Goal: Task Accomplishment & Management: Manage account settings

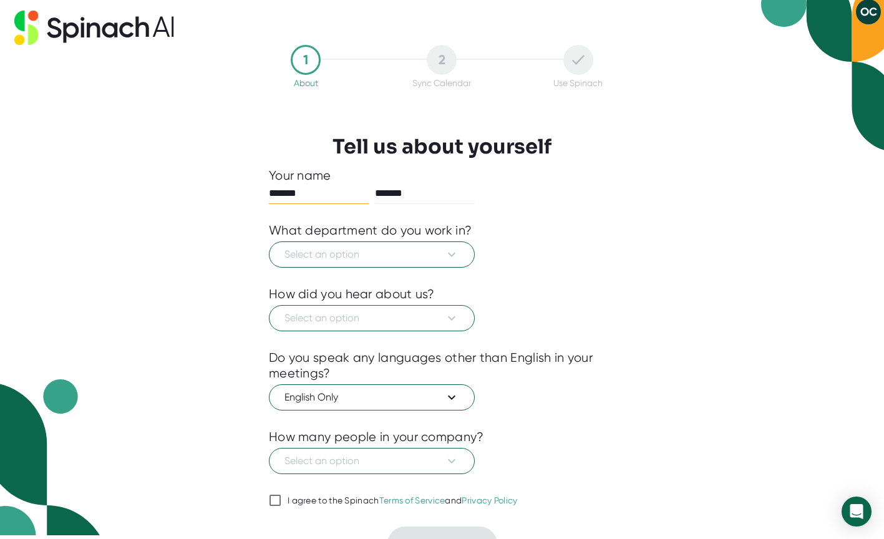
scroll to position [26, 0]
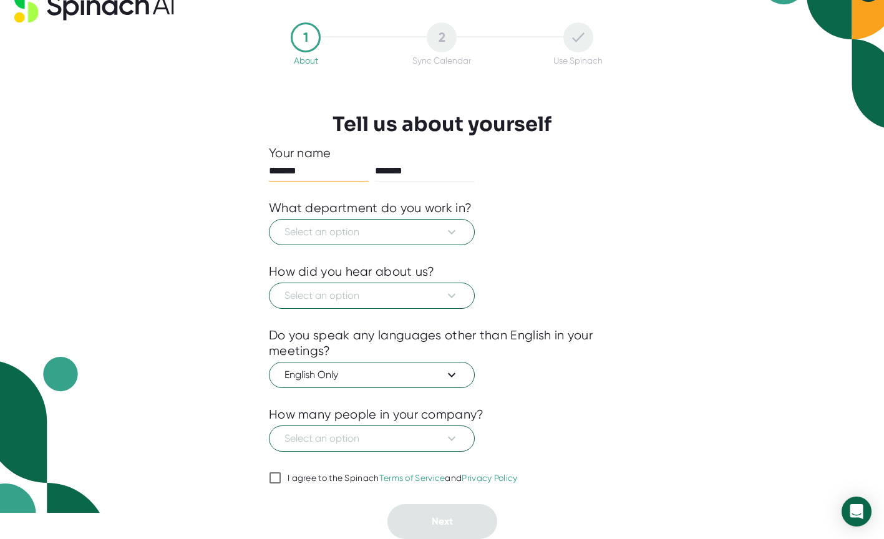
click at [299, 475] on div "I agree to the Spinach Terms of Service and Privacy Policy" at bounding box center [403, 478] width 230 height 11
click at [281, 475] on input "I agree to the Spinach Terms of Service and Privacy Policy" at bounding box center [275, 477] width 12 height 15
checkbox input "true"
click at [407, 441] on span "Select an option" at bounding box center [371, 438] width 175 height 15
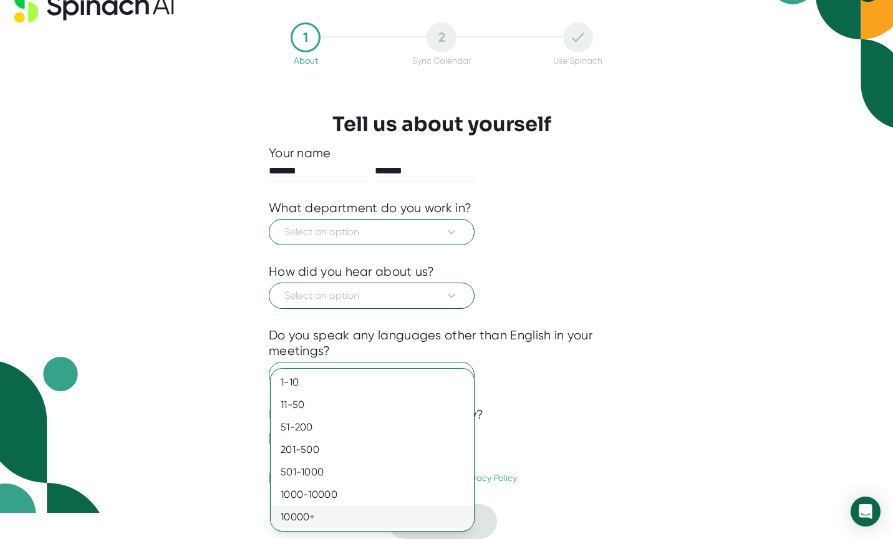
click at [325, 515] on div "10000+" at bounding box center [372, 517] width 203 height 22
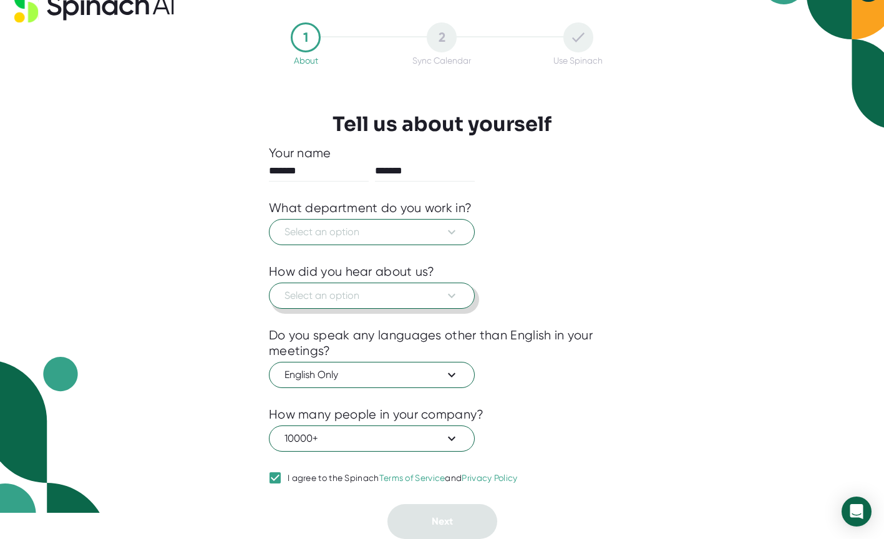
click at [405, 294] on span "Select an option" at bounding box center [371, 295] width 175 height 15
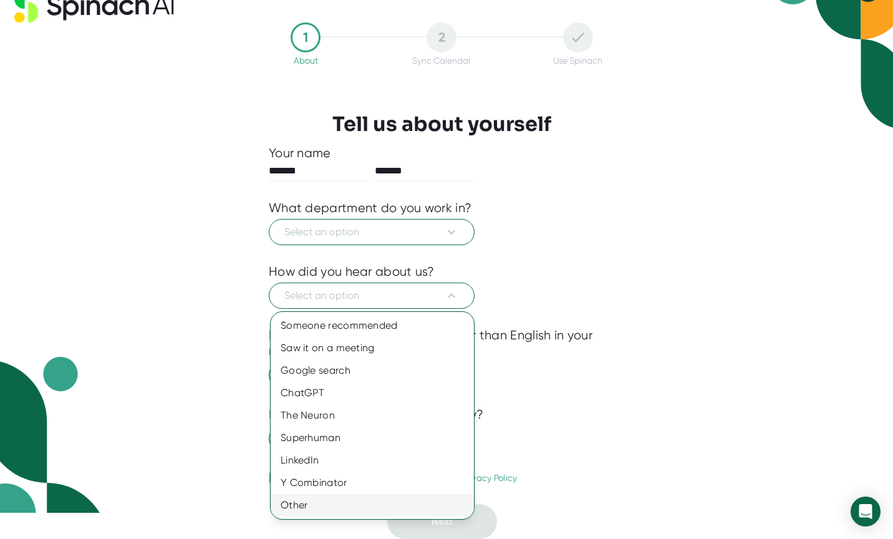
click at [288, 503] on div "Other" at bounding box center [372, 505] width 203 height 22
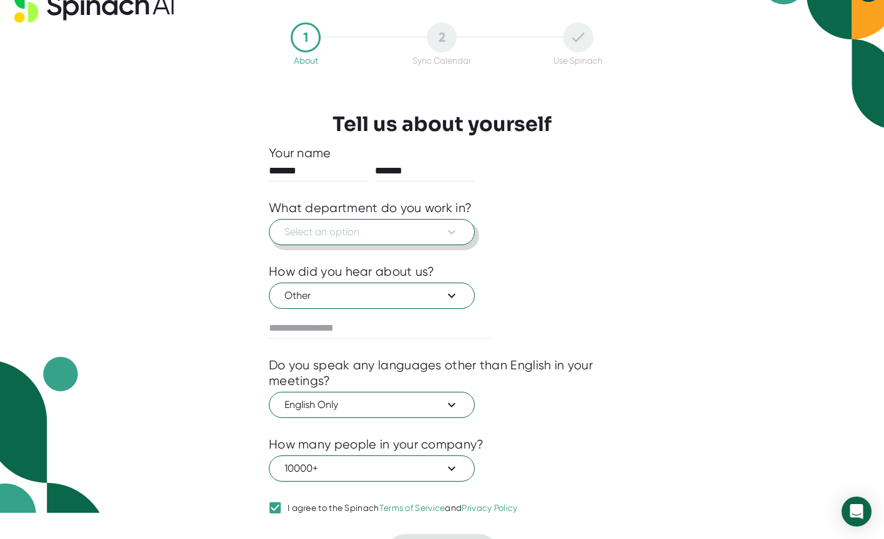
click at [397, 238] on span "Select an option" at bounding box center [371, 232] width 175 height 15
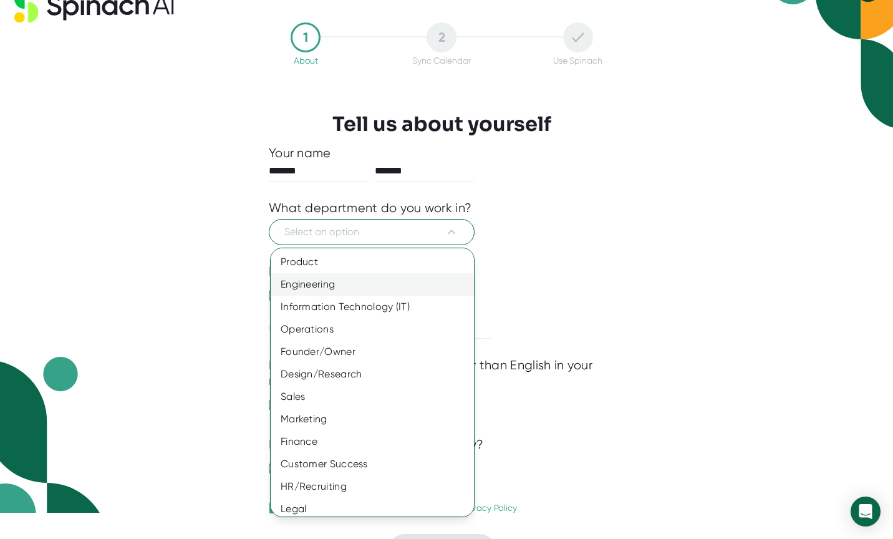
click at [378, 273] on div "Engineering" at bounding box center [377, 284] width 213 height 22
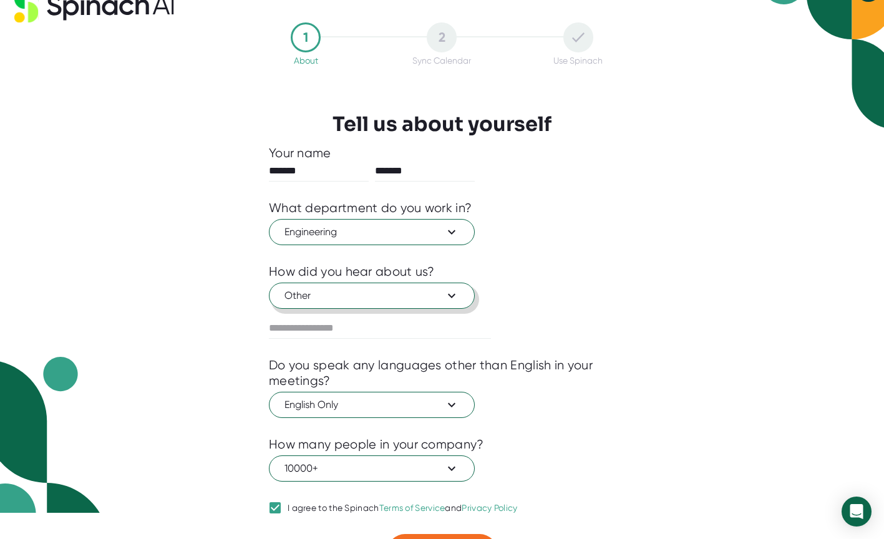
click at [344, 298] on span "Other" at bounding box center [371, 295] width 175 height 15
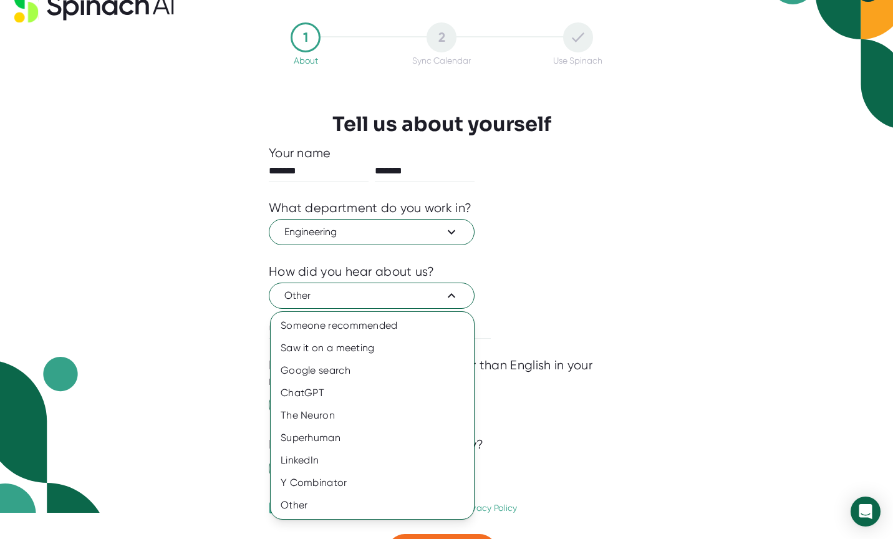
click at [344, 298] on div at bounding box center [446, 269] width 893 height 539
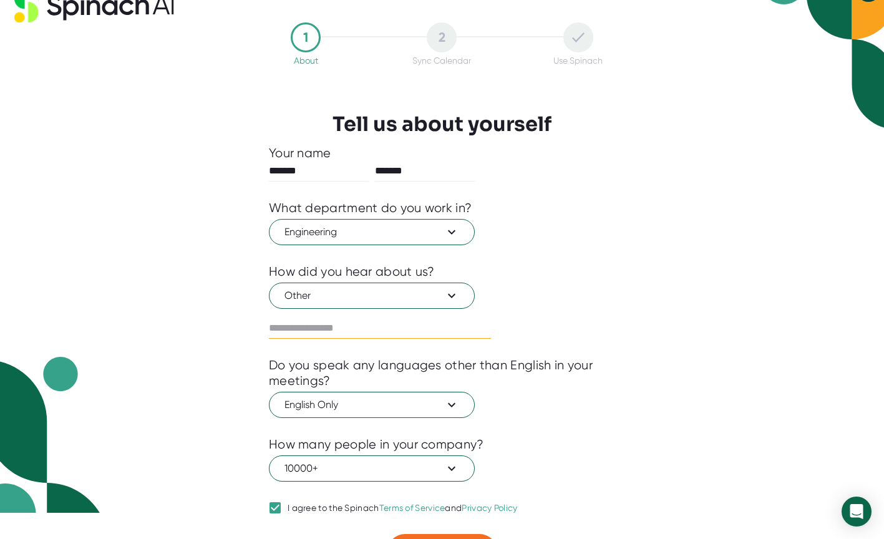
click at [312, 321] on input "text" at bounding box center [380, 328] width 222 height 20
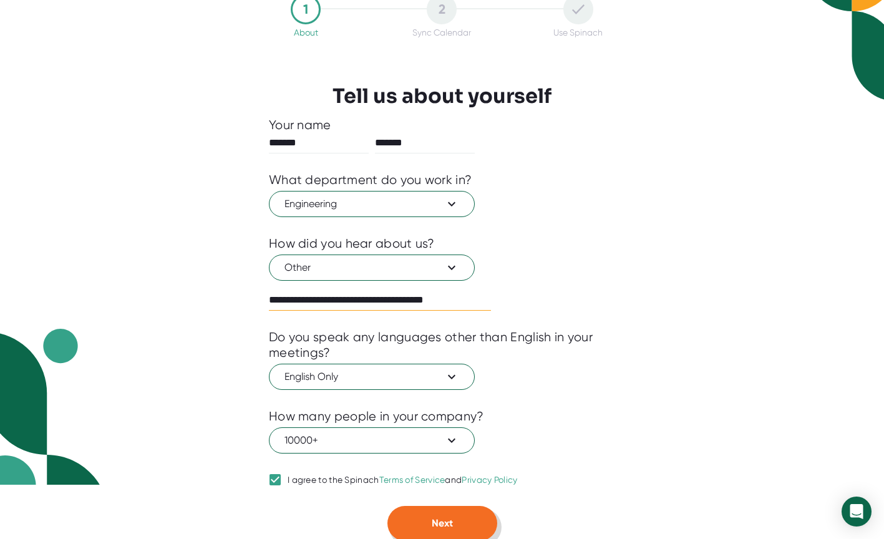
scroll to position [56, 0]
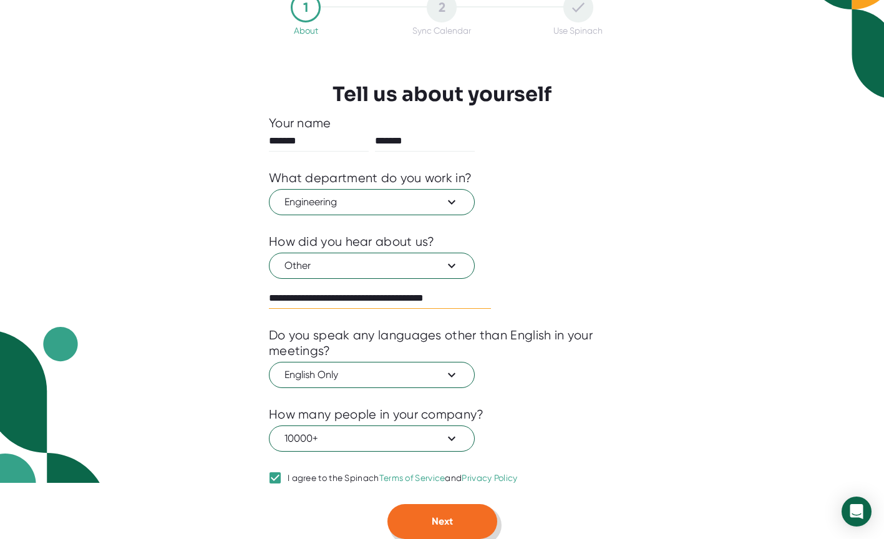
type input "**********"
click at [435, 518] on span "Next" at bounding box center [442, 521] width 21 height 12
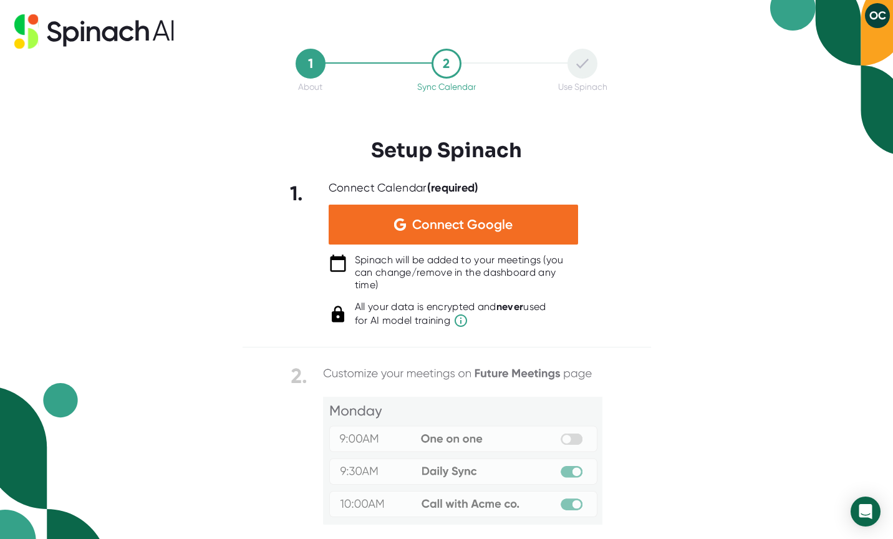
scroll to position [0, 0]
click at [114, 39] on icon at bounding box center [110, 33] width 16 height 15
click at [111, 32] on icon at bounding box center [94, 31] width 160 height 34
click at [872, 17] on button "OC" at bounding box center [877, 15] width 25 height 25
click at [661, 147] on div at bounding box center [446, 269] width 893 height 539
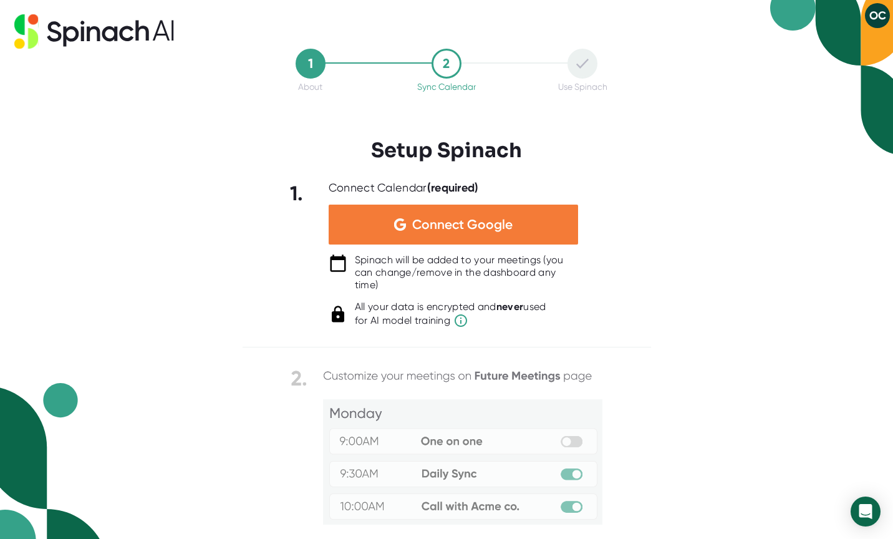
click at [520, 222] on div "Connect Google" at bounding box center [453, 225] width 249 height 40
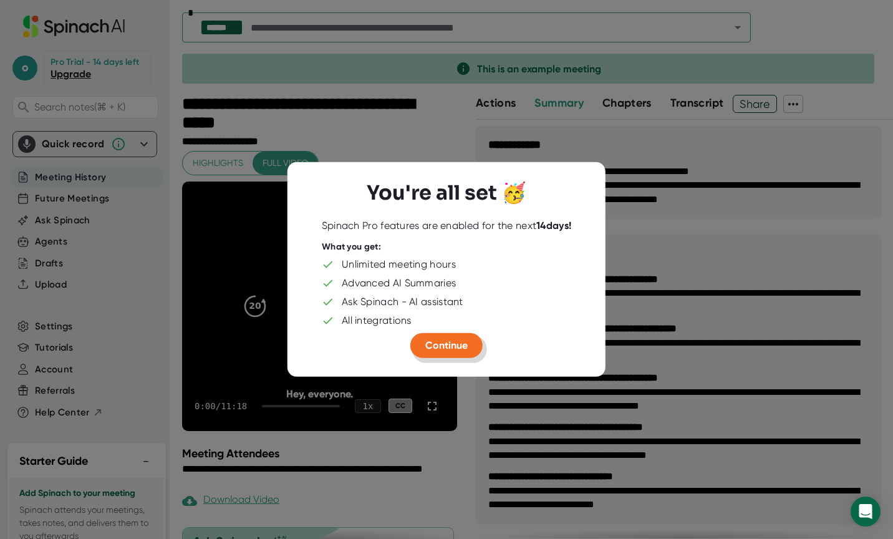
click at [420, 342] on button "Continue" at bounding box center [446, 345] width 72 height 25
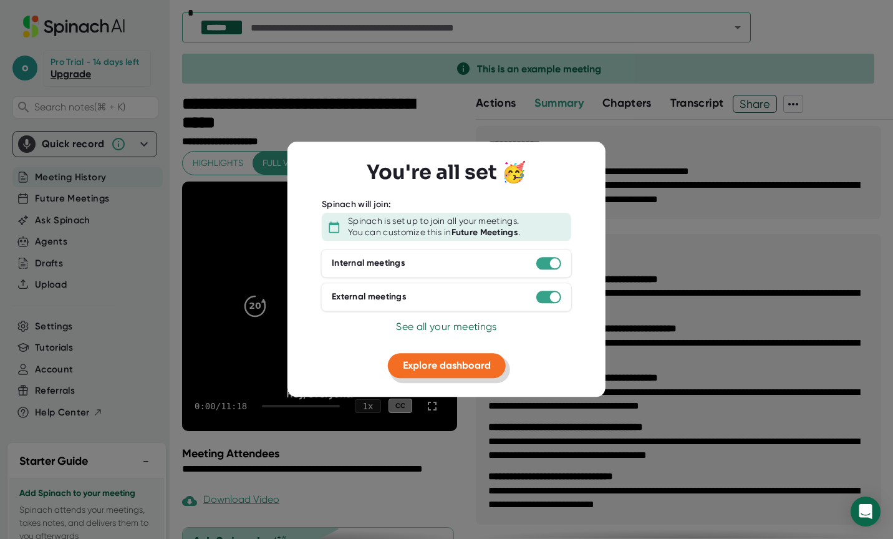
click at [427, 363] on span "Explore dashboard" at bounding box center [447, 365] width 88 height 12
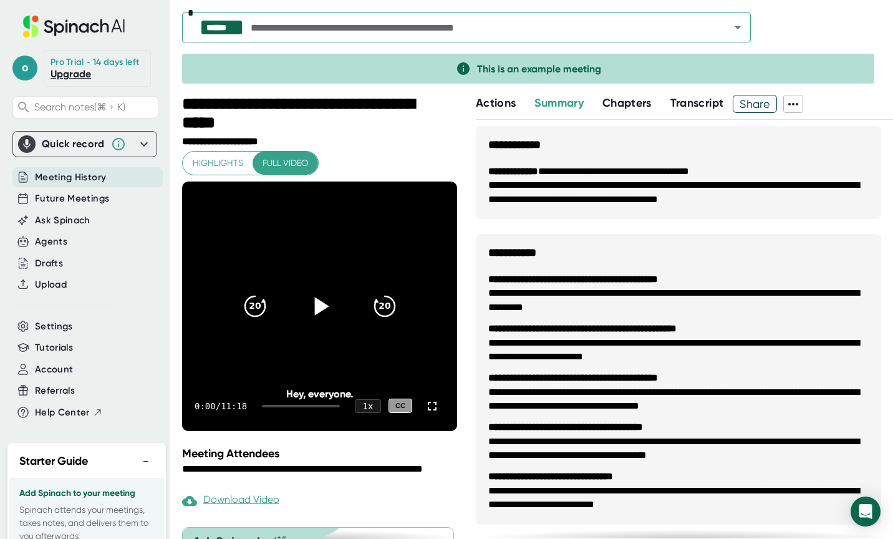
click at [324, 298] on icon at bounding box center [319, 305] width 31 height 31
click at [306, 312] on icon at bounding box center [319, 305] width 31 height 31
click at [791, 102] on icon at bounding box center [793, 104] width 15 height 15
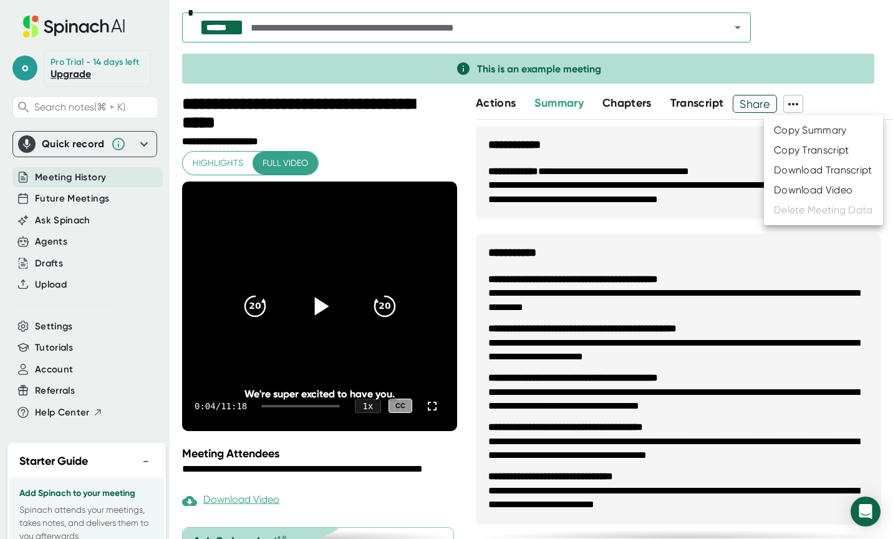
click at [71, 27] on div at bounding box center [446, 269] width 893 height 539
click at [77, 29] on icon at bounding box center [74, 27] width 167 height 22
click at [234, 26] on div "******" at bounding box center [221, 27] width 31 height 11
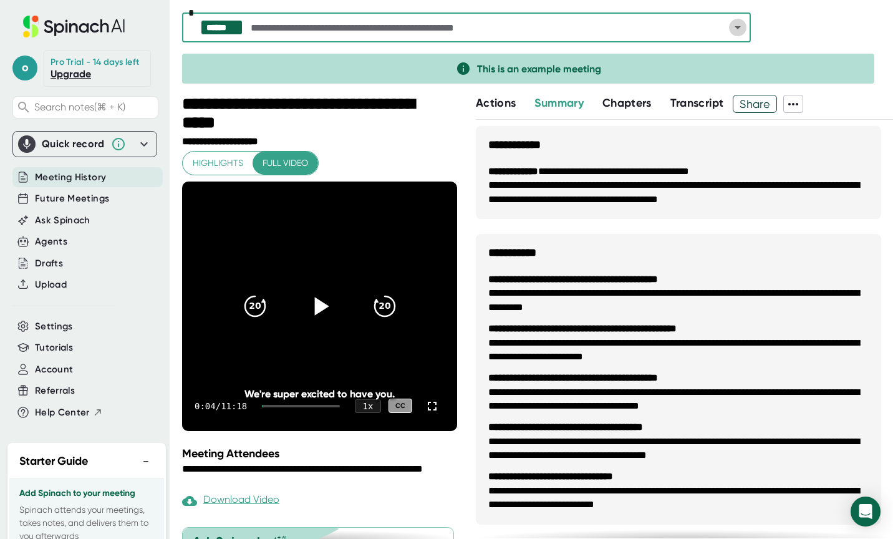
click at [743, 29] on icon "Open" at bounding box center [737, 27] width 15 height 15
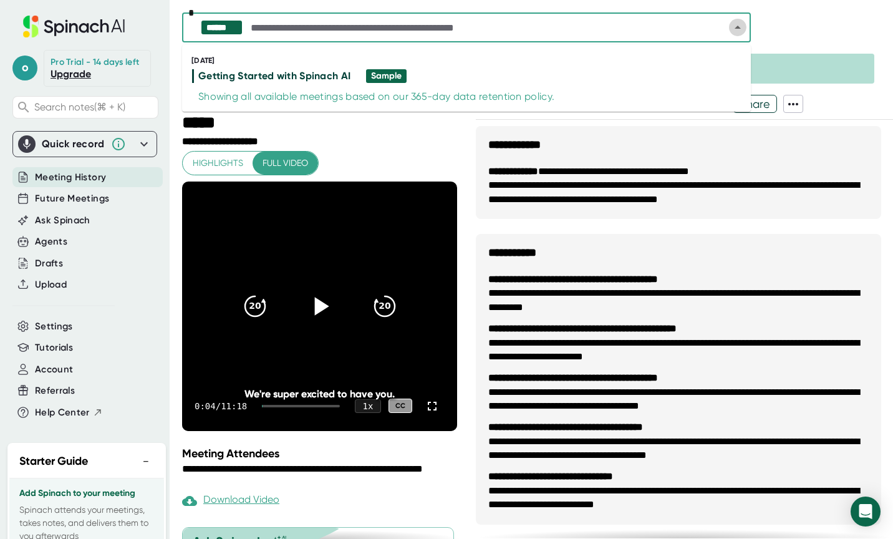
click at [743, 28] on icon "Close" at bounding box center [737, 27] width 15 height 15
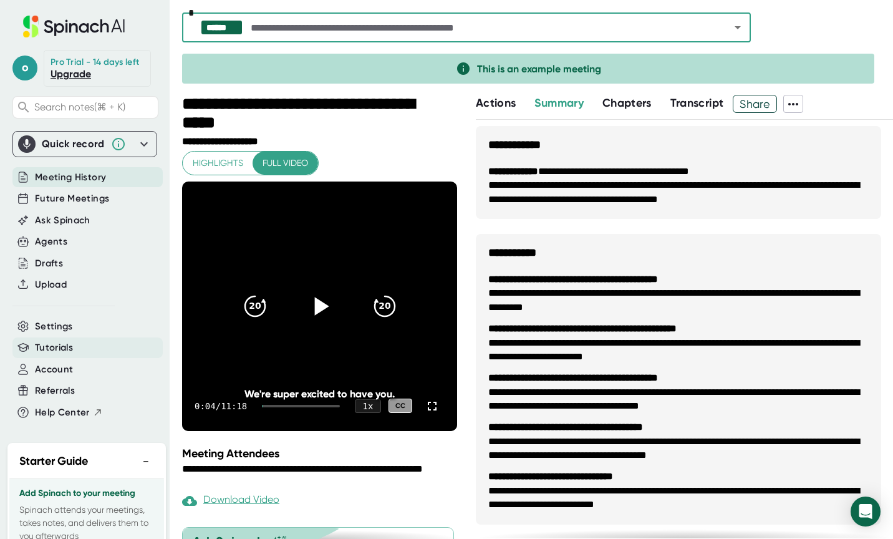
click at [57, 355] on span "Tutorials" at bounding box center [54, 348] width 38 height 14
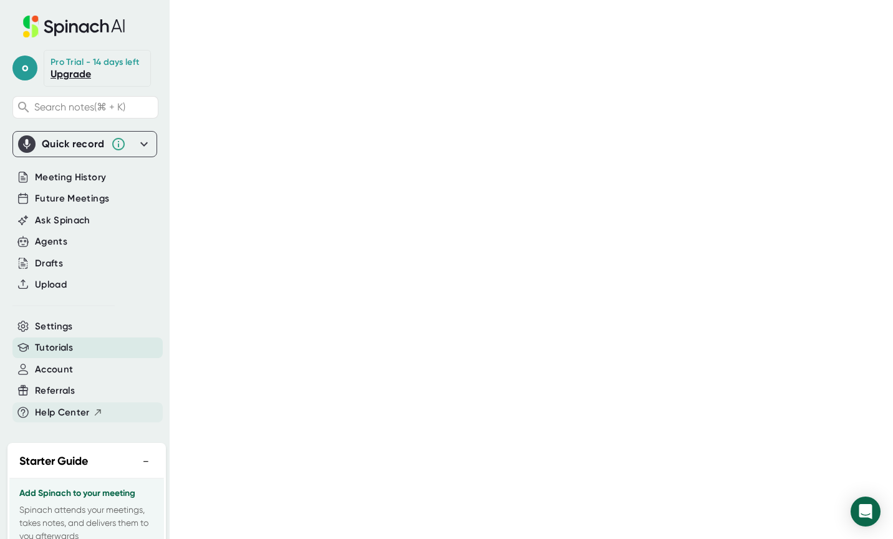
click at [57, 420] on span "Help Center" at bounding box center [62, 412] width 55 height 14
click at [83, 185] on span "Meeting History" at bounding box center [70, 177] width 71 height 14
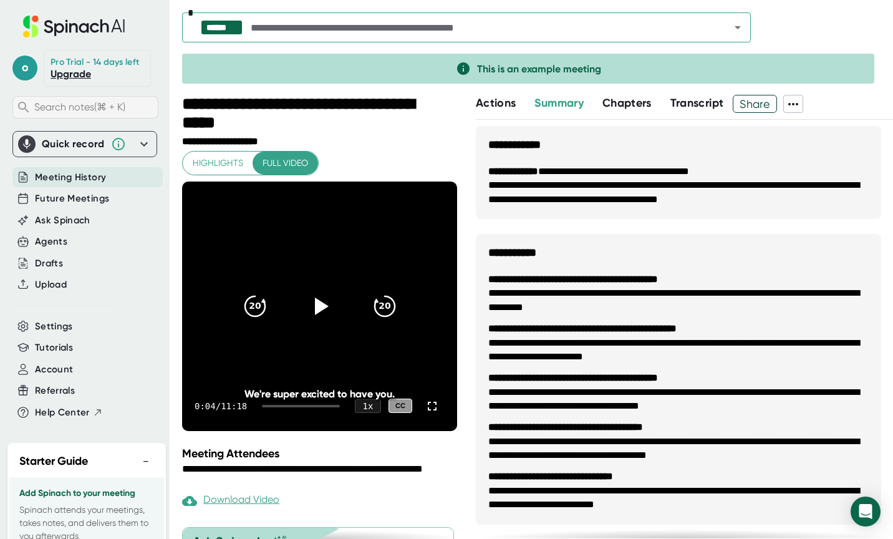
click at [97, 113] on span "Search notes (⌘ + K)" at bounding box center [79, 107] width 91 height 12
click at [115, 29] on icon at bounding box center [116, 25] width 11 height 13
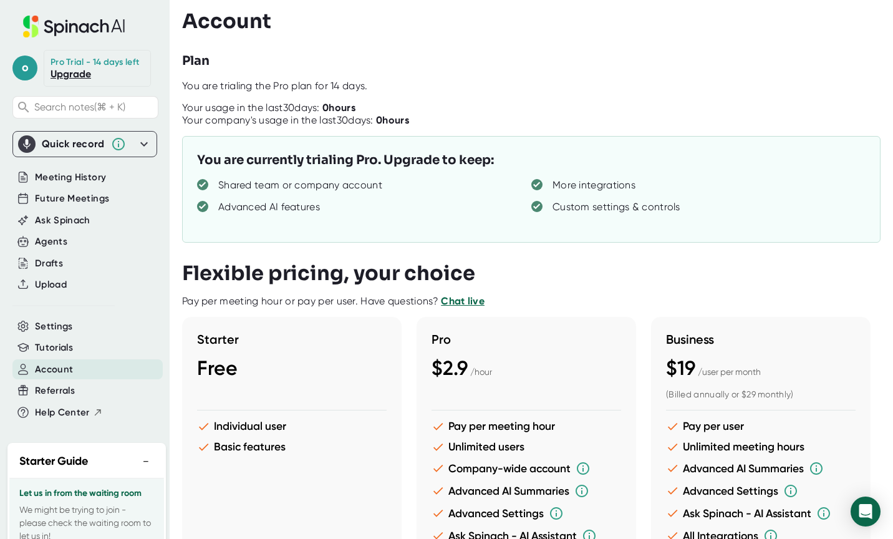
scroll to position [92, 0]
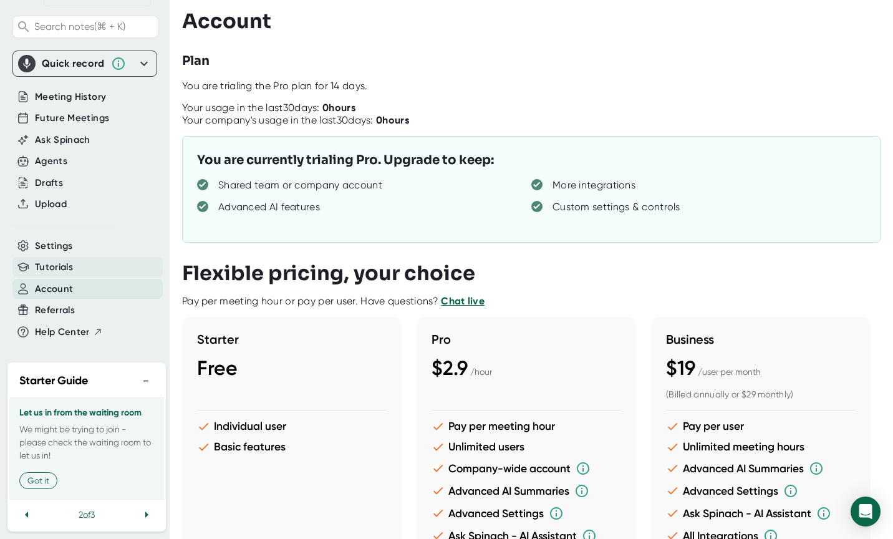
click at [65, 266] on span "Tutorials" at bounding box center [54, 267] width 38 height 14
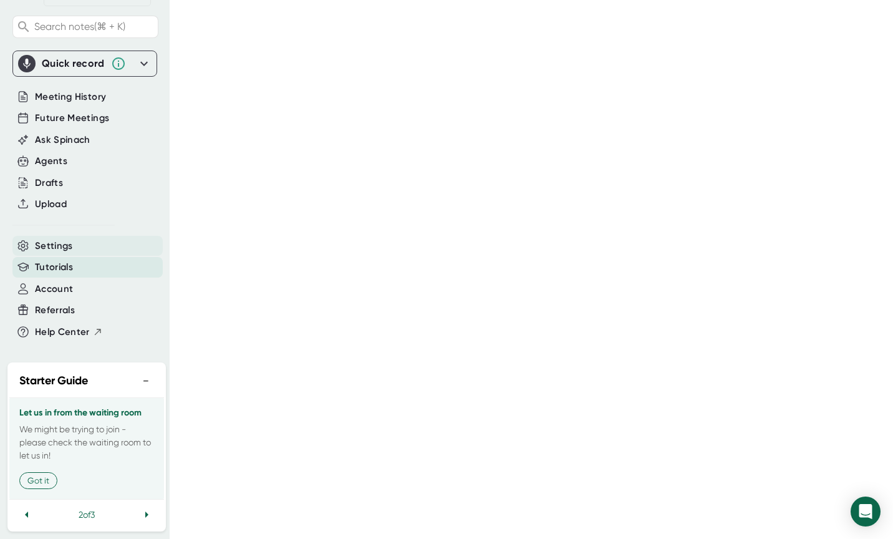
click at [54, 243] on span "Settings" at bounding box center [54, 246] width 38 height 14
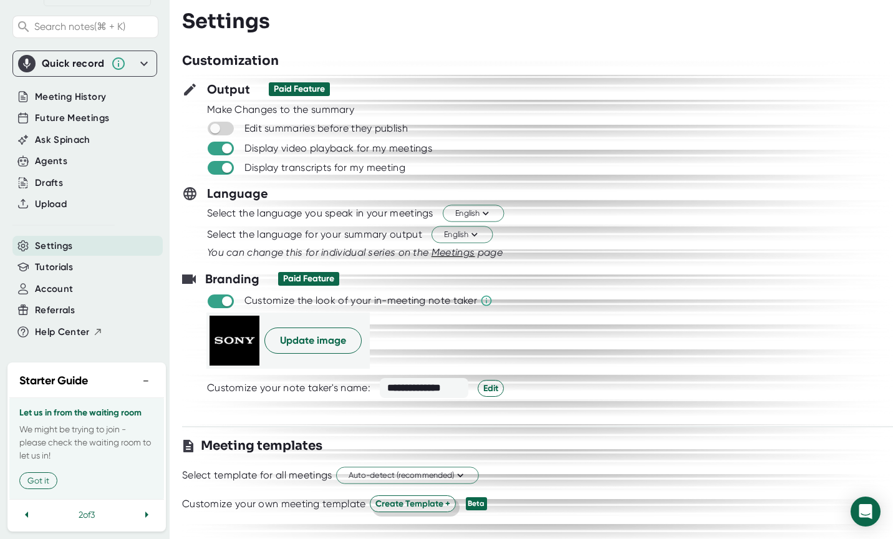
click at [400, 504] on span "Create Template +" at bounding box center [412, 503] width 75 height 13
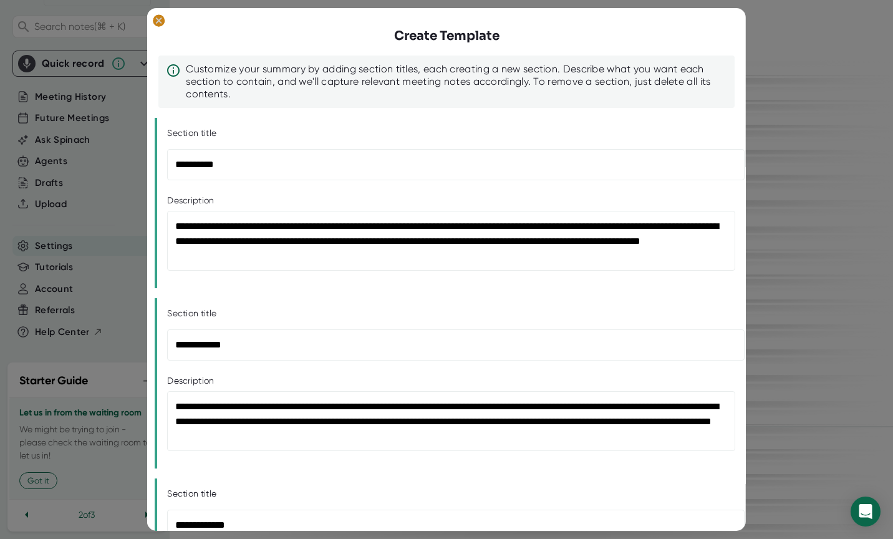
click at [160, 20] on icon at bounding box center [159, 21] width 6 height 6
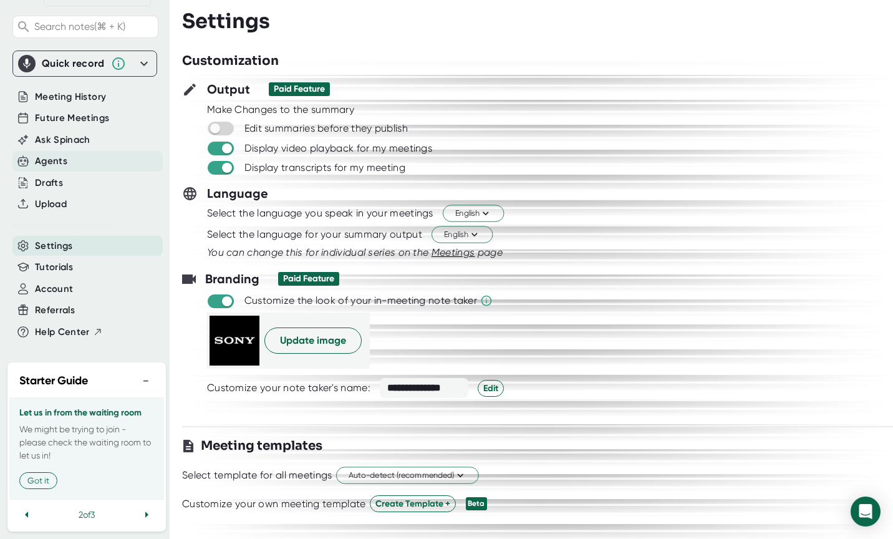
click at [78, 162] on div "Agents" at bounding box center [87, 161] width 150 height 21
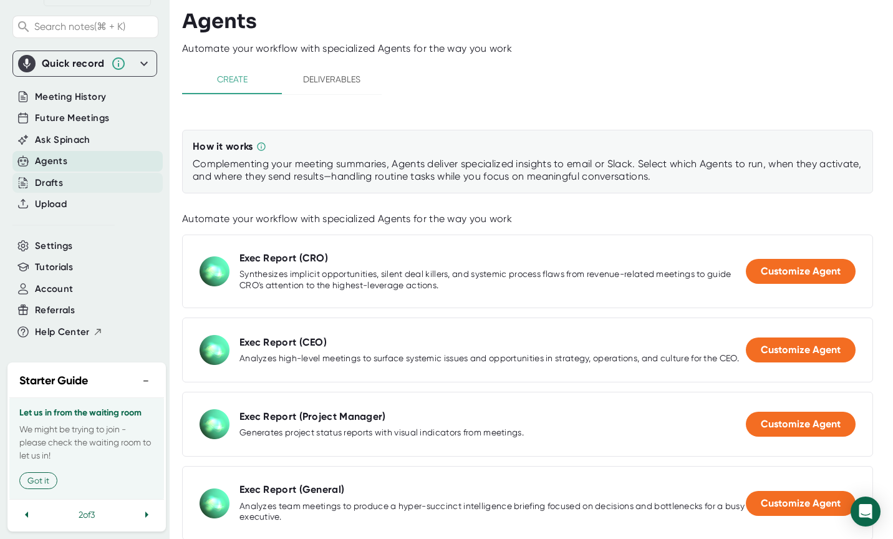
click at [73, 178] on div "Drafts" at bounding box center [87, 183] width 150 height 21
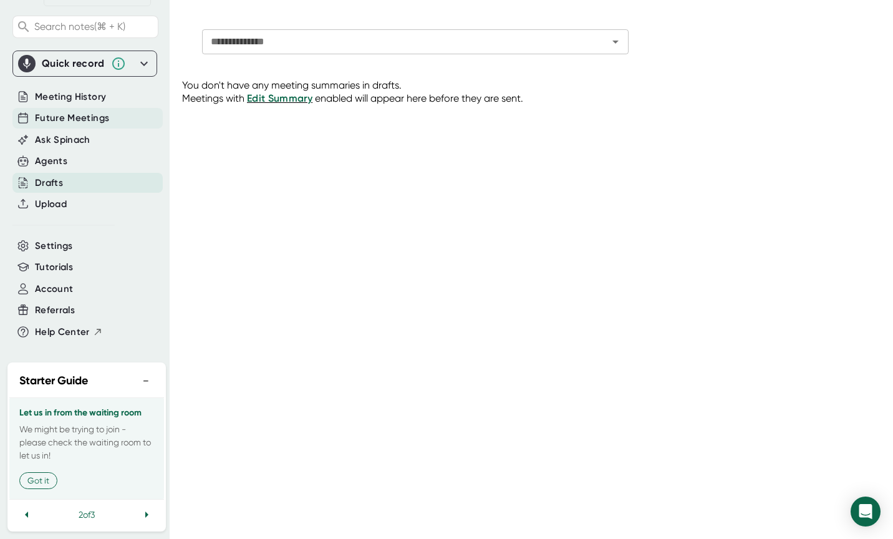
click at [91, 122] on span "Future Meetings" at bounding box center [72, 118] width 74 height 14
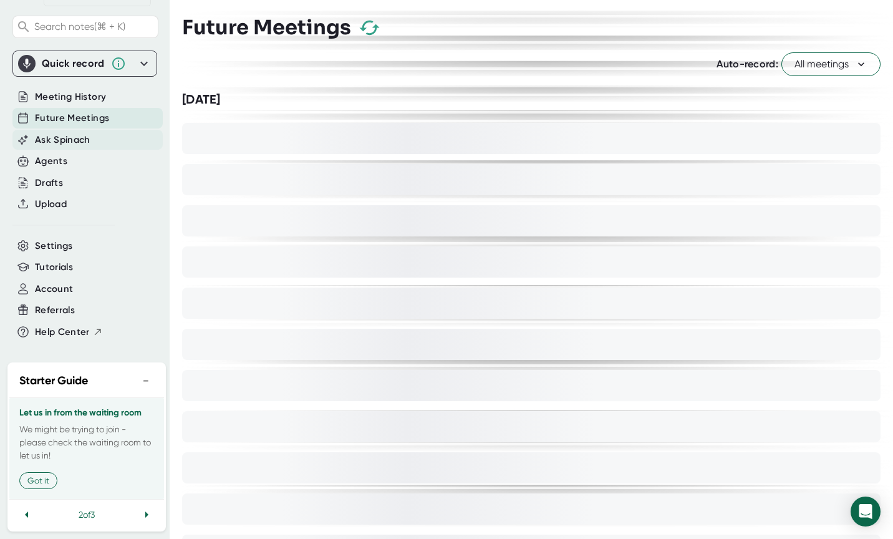
click at [84, 138] on span "Ask Spinach" at bounding box center [63, 140] width 56 height 14
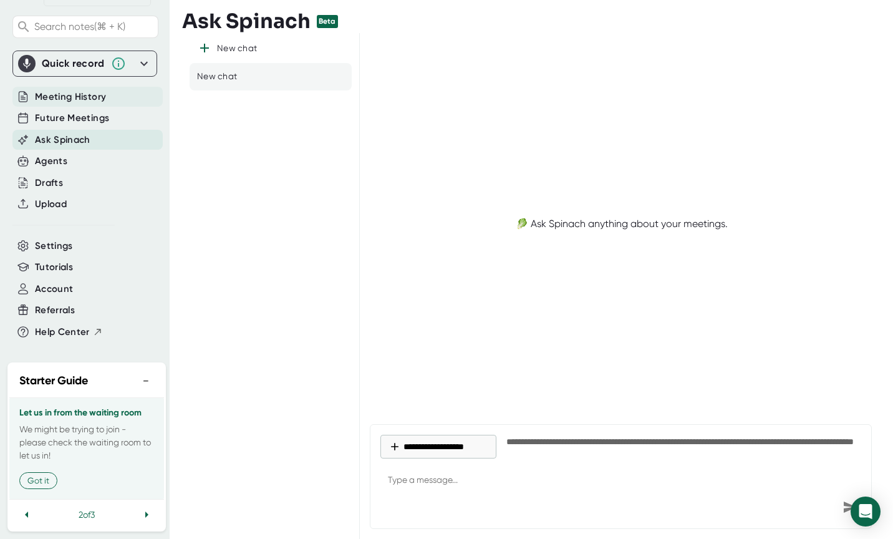
type textarea "x"
click at [97, 97] on span "Meeting History" at bounding box center [70, 97] width 71 height 14
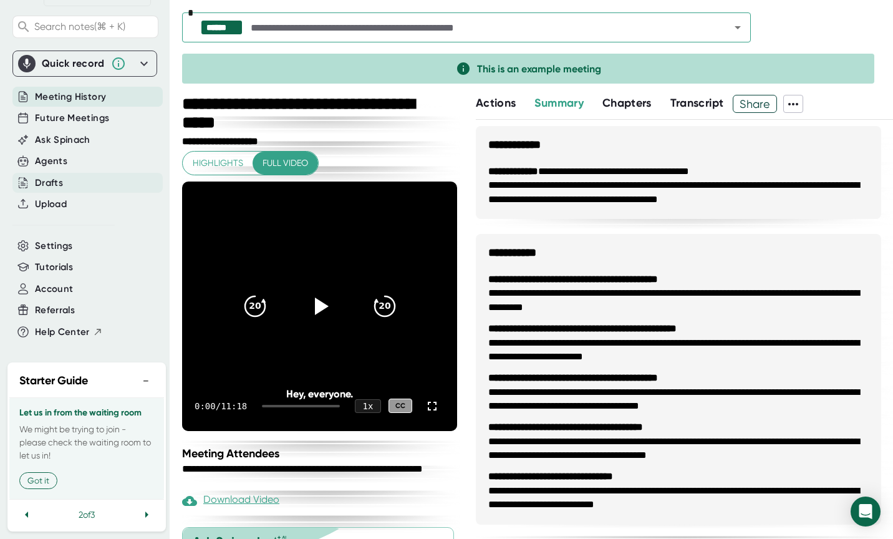
click at [67, 183] on div "Drafts" at bounding box center [87, 183] width 150 height 21
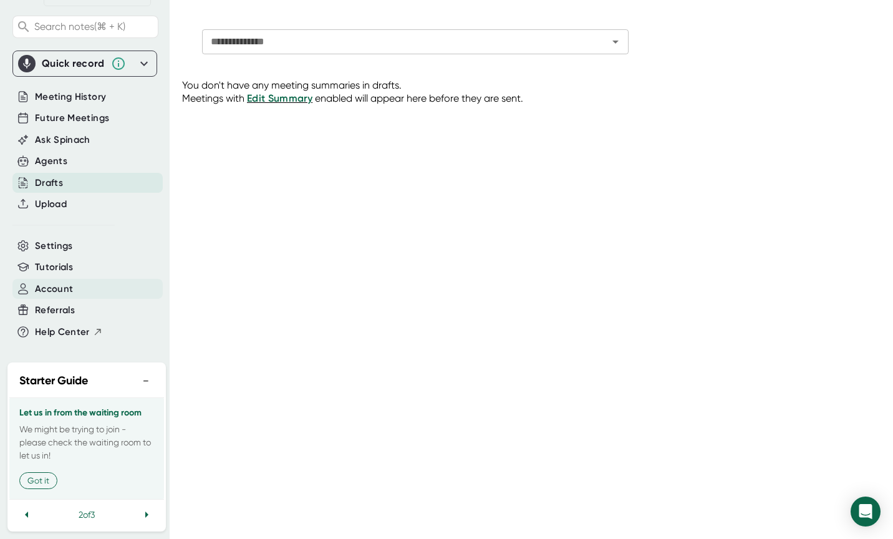
click at [50, 282] on span "Account" at bounding box center [54, 289] width 38 height 14
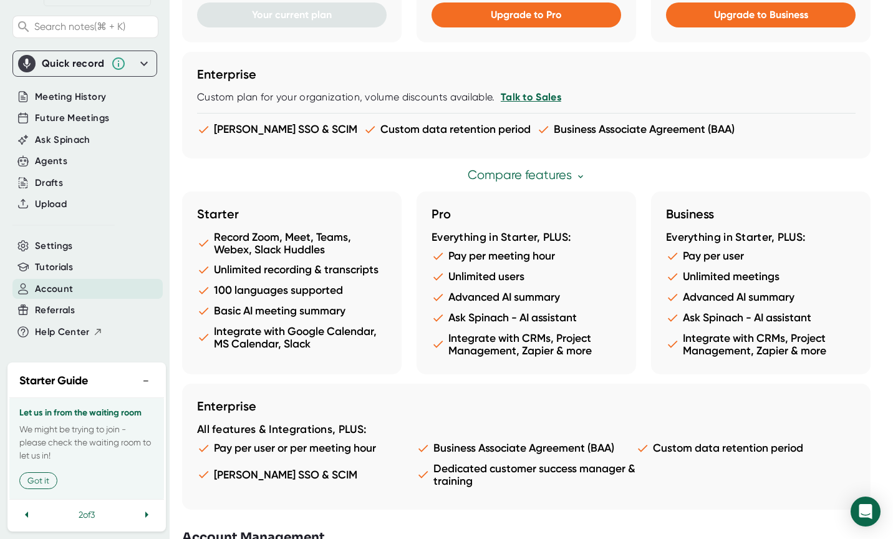
scroll to position [1146, 0]
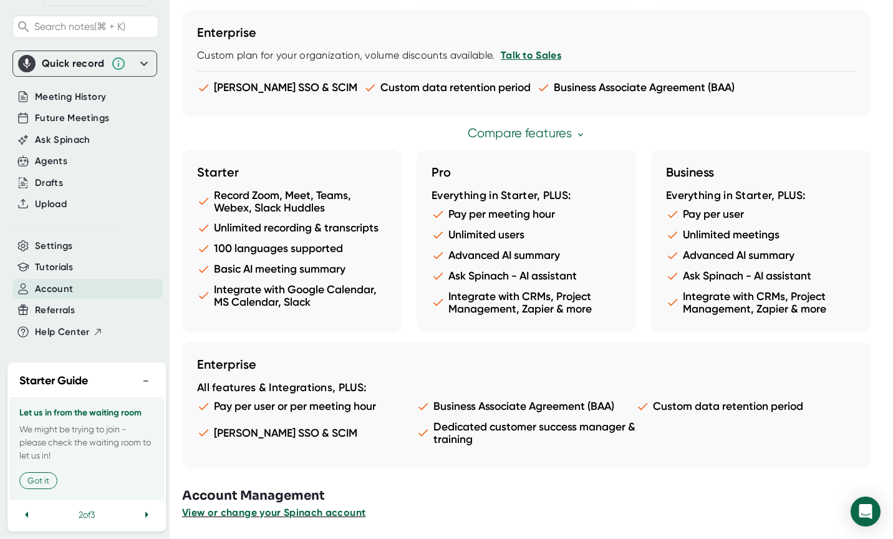
click at [237, 511] on span "View or change your Spinach account" at bounding box center [273, 512] width 183 height 12
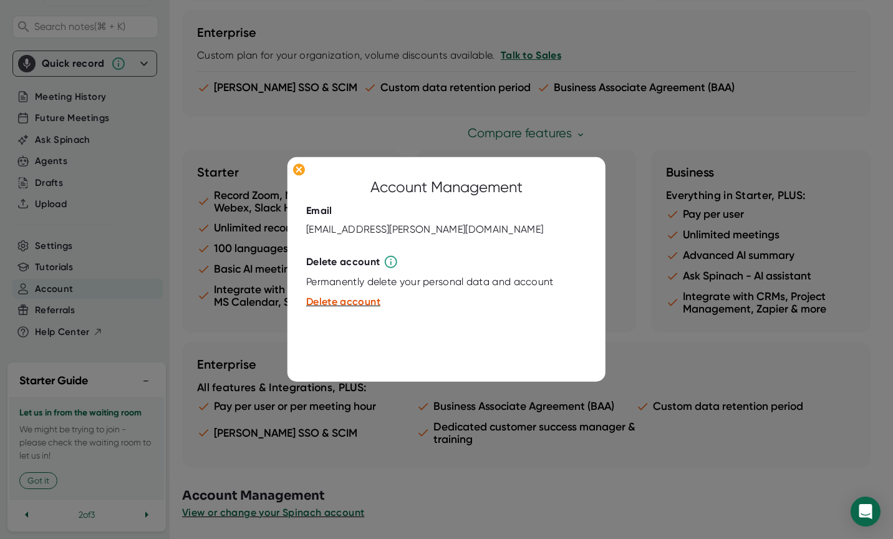
click at [695, 115] on div at bounding box center [446, 269] width 893 height 539
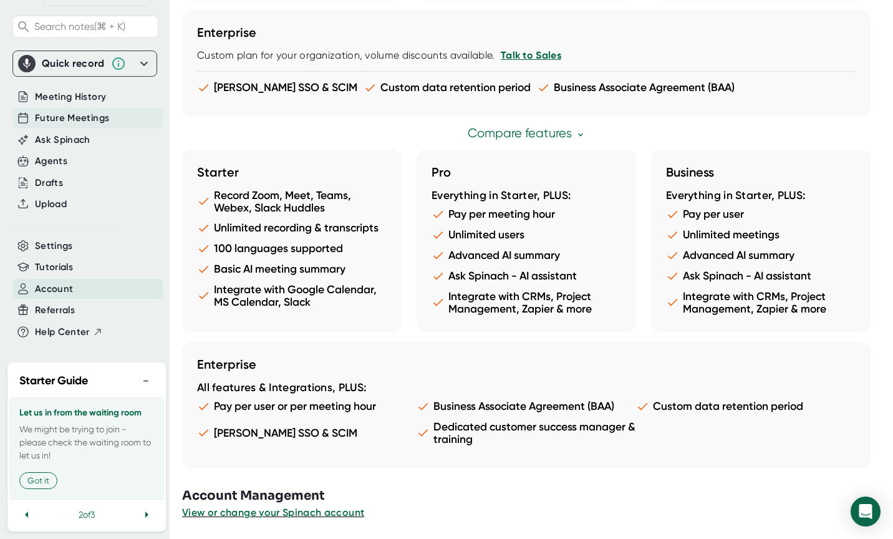
click at [110, 123] on div "Future Meetings" at bounding box center [87, 118] width 150 height 21
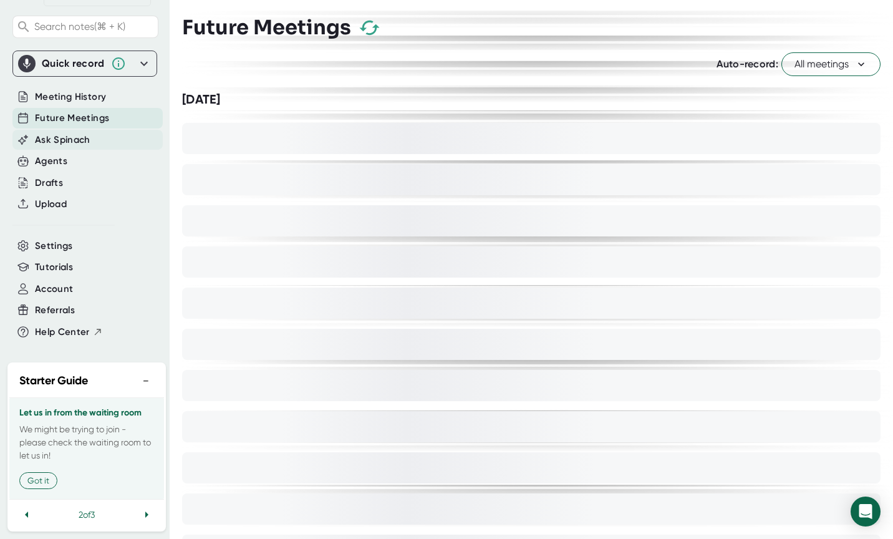
click at [96, 144] on div "Ask Spinach" at bounding box center [87, 140] width 150 height 21
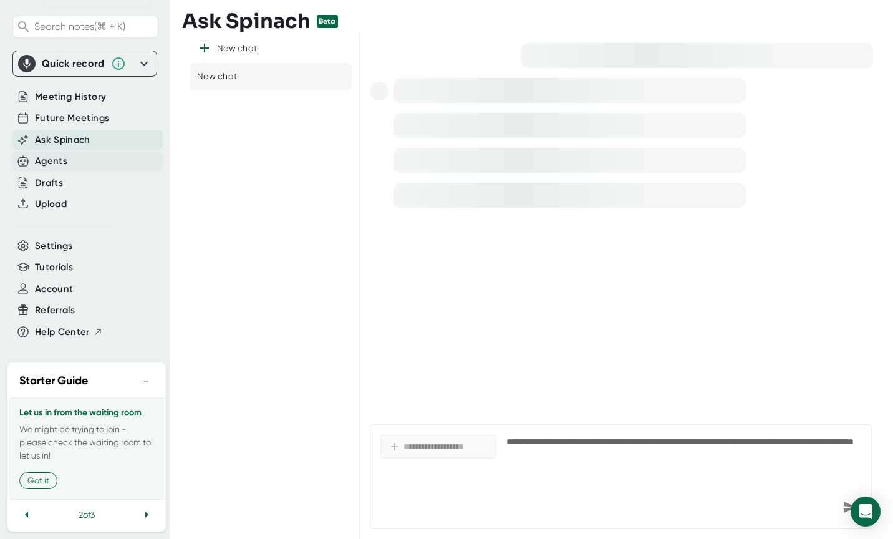
click at [82, 165] on div "Agents" at bounding box center [87, 161] width 150 height 21
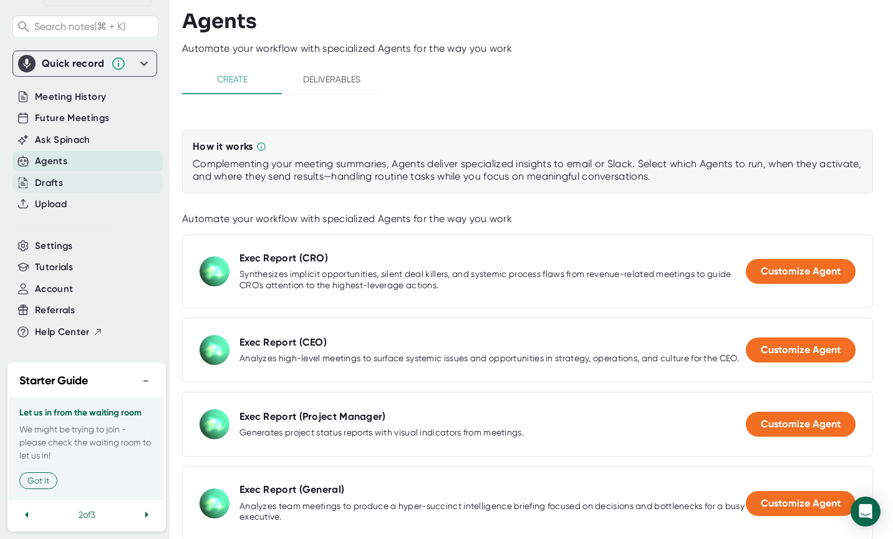
click at [78, 188] on div "Drafts" at bounding box center [87, 183] width 150 height 21
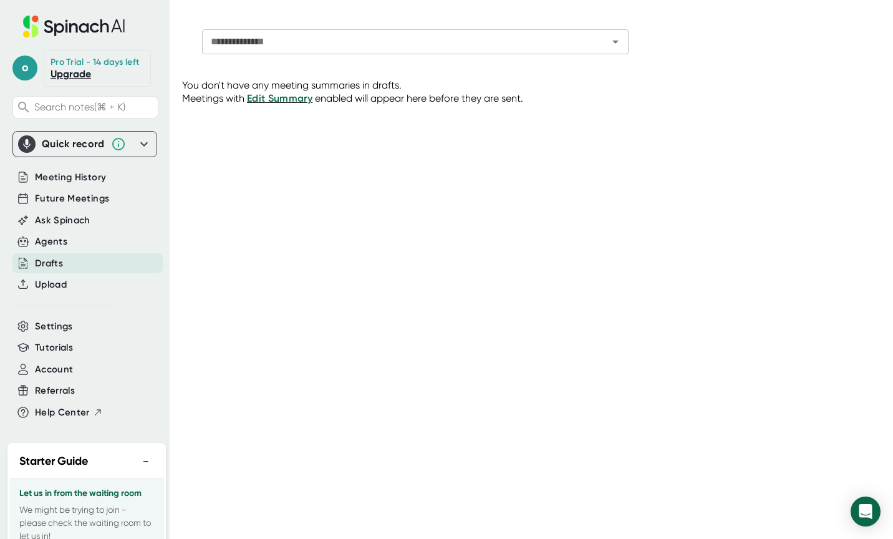
click at [70, 21] on icon at bounding box center [74, 27] width 167 height 22
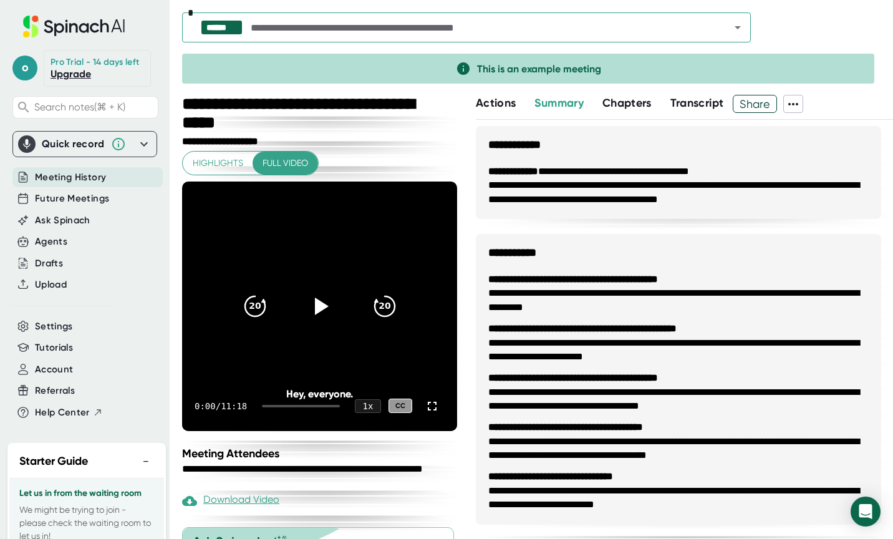
click at [70, 21] on icon at bounding box center [74, 27] width 167 height 22
click at [797, 103] on icon at bounding box center [793, 104] width 10 height 2
drag, startPoint x: 888, startPoint y: 137, endPoint x: 881, endPoint y: 254, distance: 117.5
click at [879, 259] on div at bounding box center [446, 269] width 893 height 539
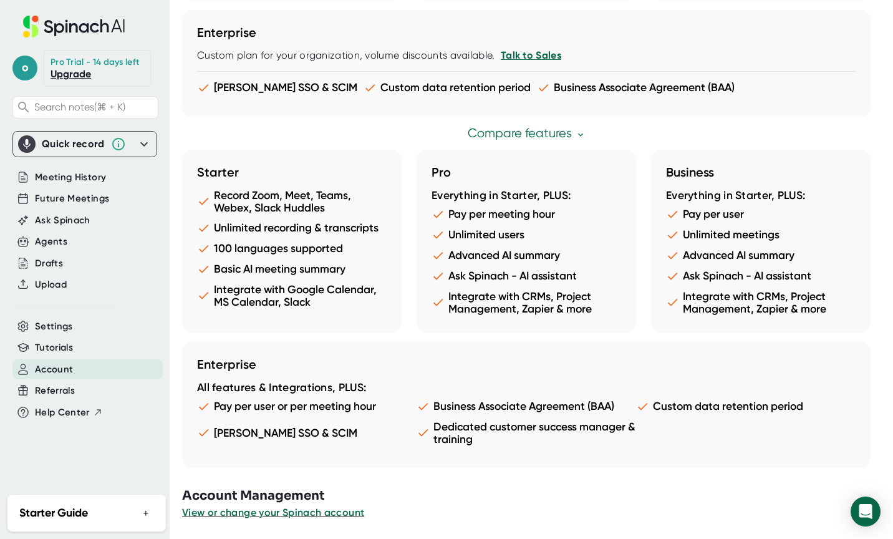
scroll to position [1146, 0]
click at [290, 511] on span "View or change your Spinach account" at bounding box center [273, 512] width 183 height 12
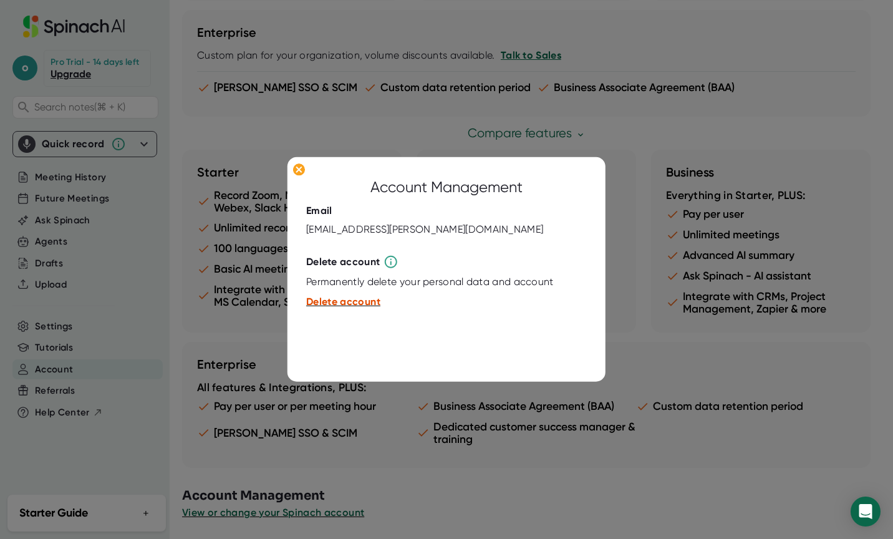
click at [362, 302] on span "Delete account" at bounding box center [343, 302] width 74 height 12
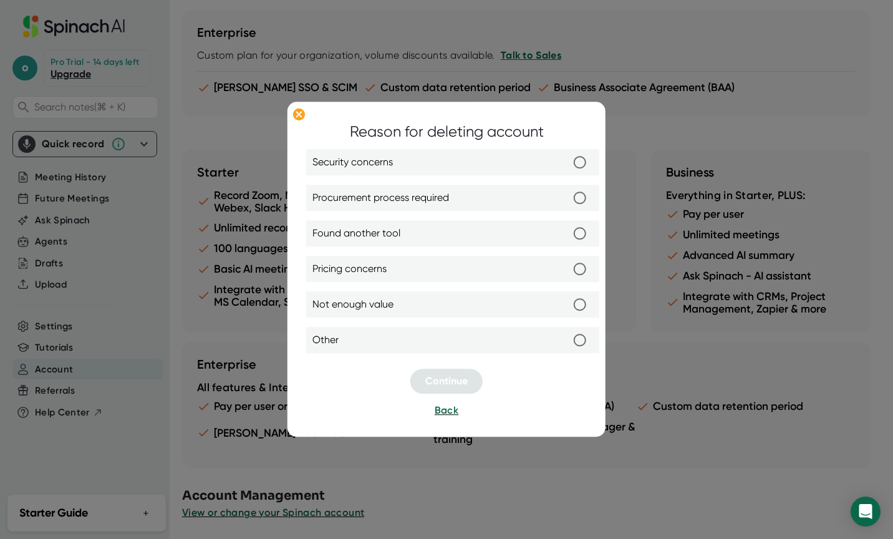
click at [579, 341] on input "Other" at bounding box center [580, 340] width 26 height 26
radio input "true"
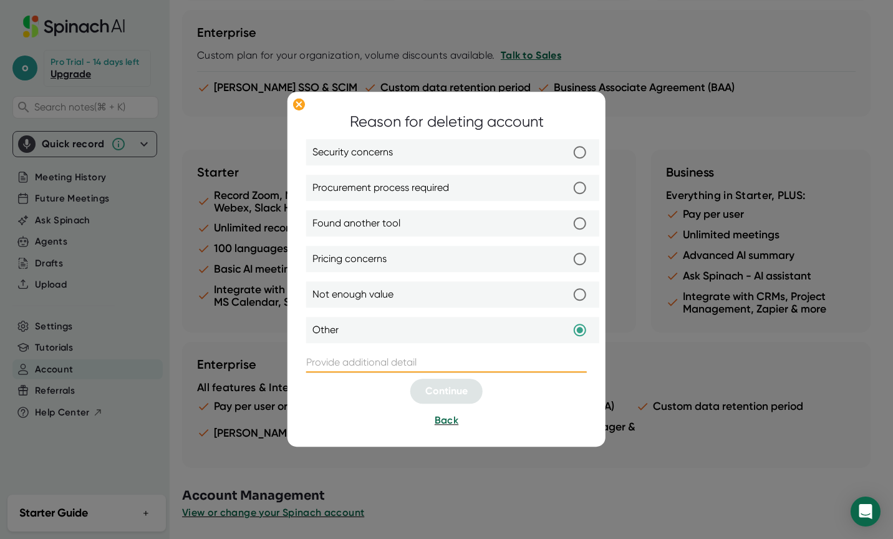
click at [500, 367] on input "text" at bounding box center [446, 363] width 281 height 20
type input "N"
type input "S"
type input "not what i'm looking for"
click at [430, 390] on span "Continue" at bounding box center [446, 391] width 42 height 12
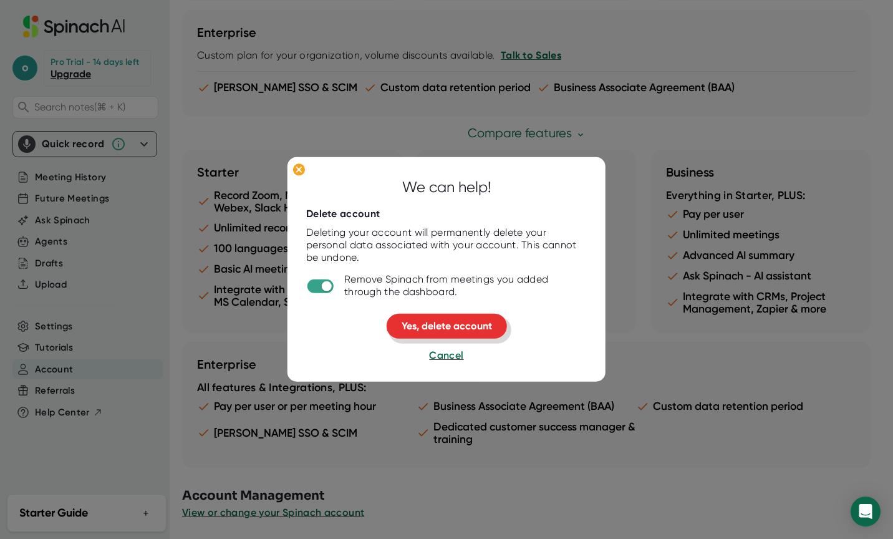
click at [450, 324] on span "Yes, delete account" at bounding box center [447, 326] width 90 height 12
